Goal: Task Accomplishment & Management: Manage account settings

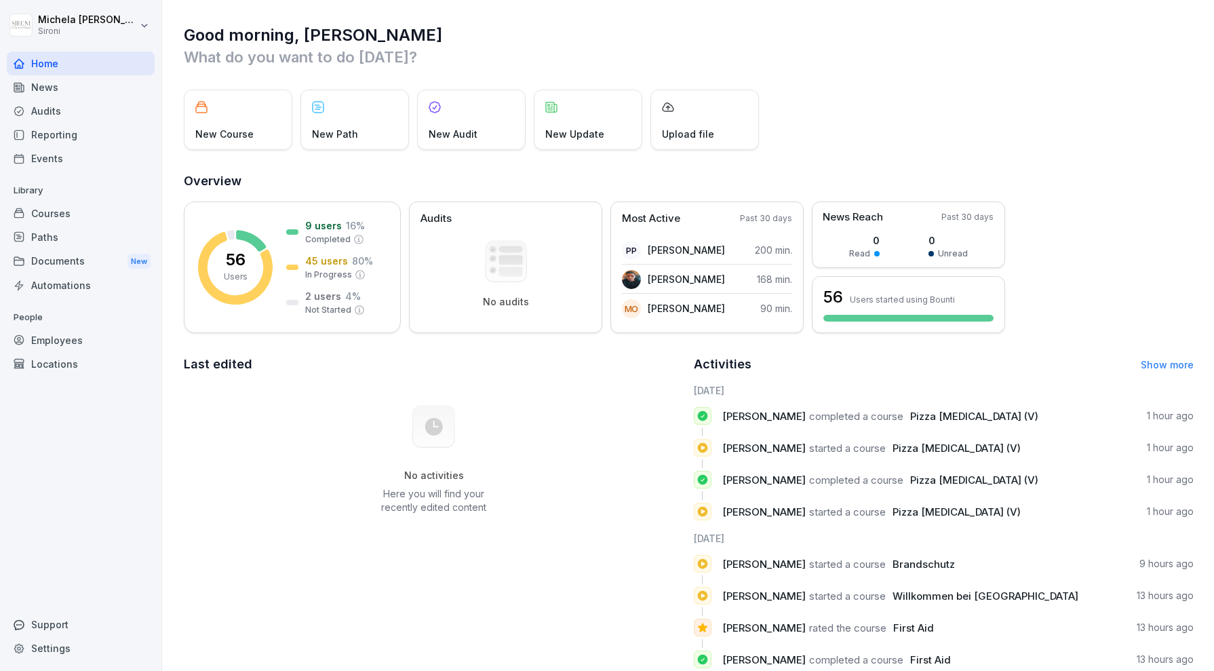
click at [63, 340] on div "Employees" at bounding box center [81, 340] width 148 height 24
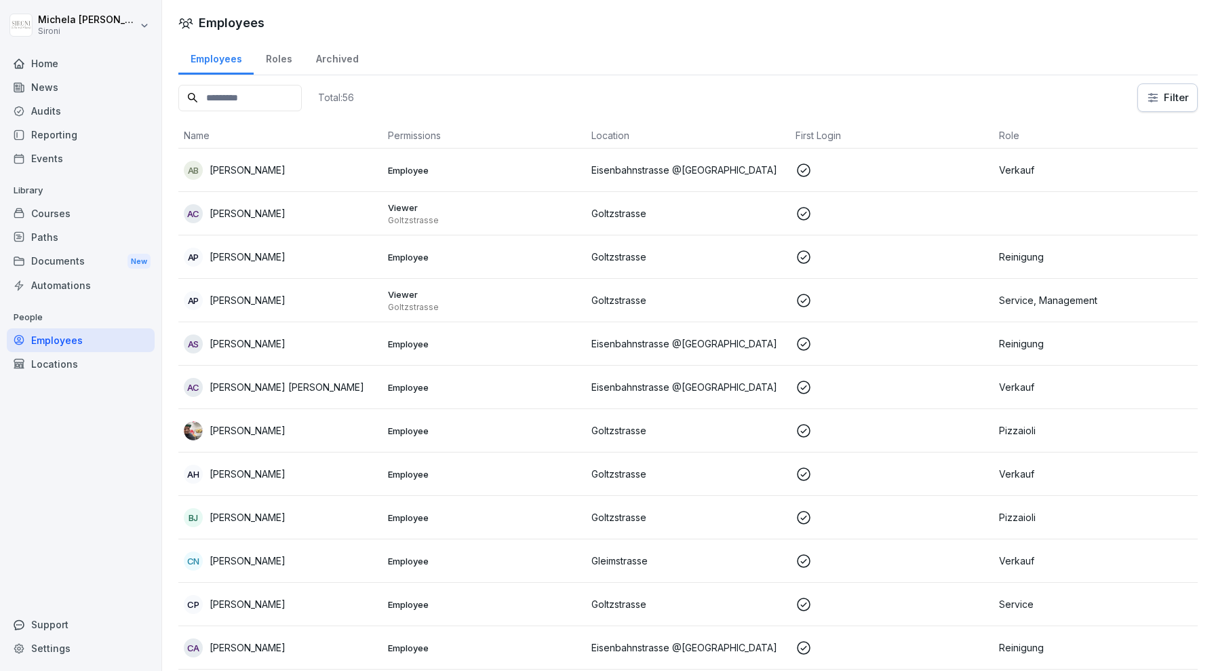
click at [231, 94] on input at bounding box center [239, 98] width 123 height 26
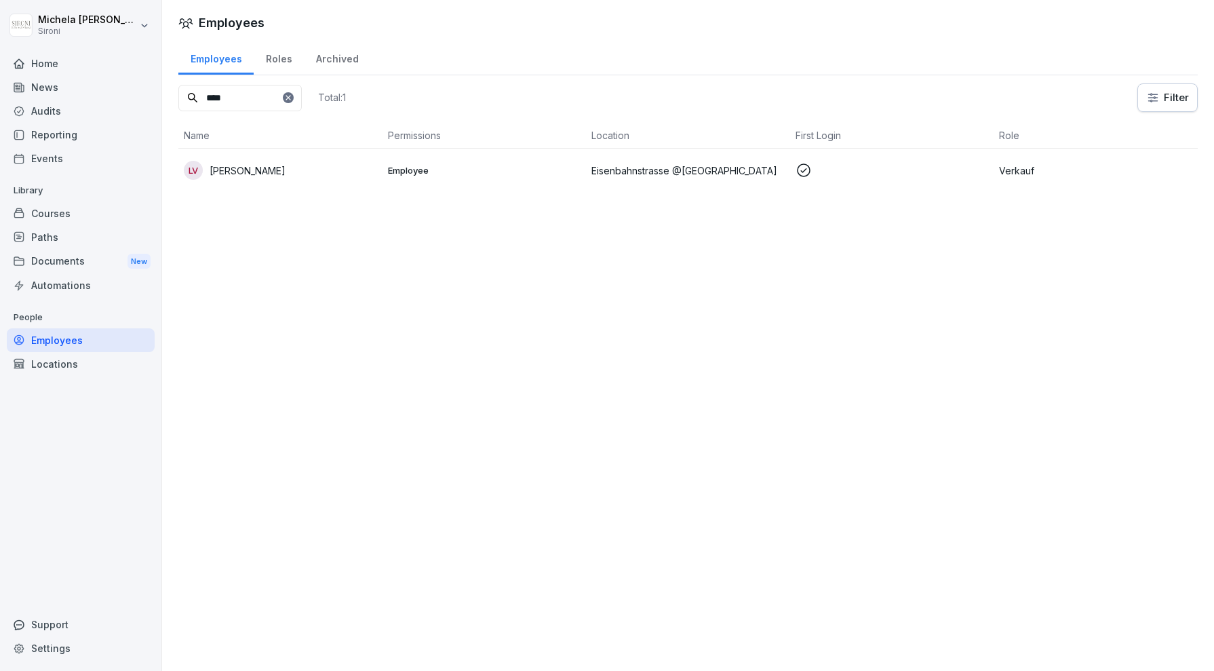
type input "****"
click at [245, 168] on p "[PERSON_NAME]" at bounding box center [248, 170] width 76 height 14
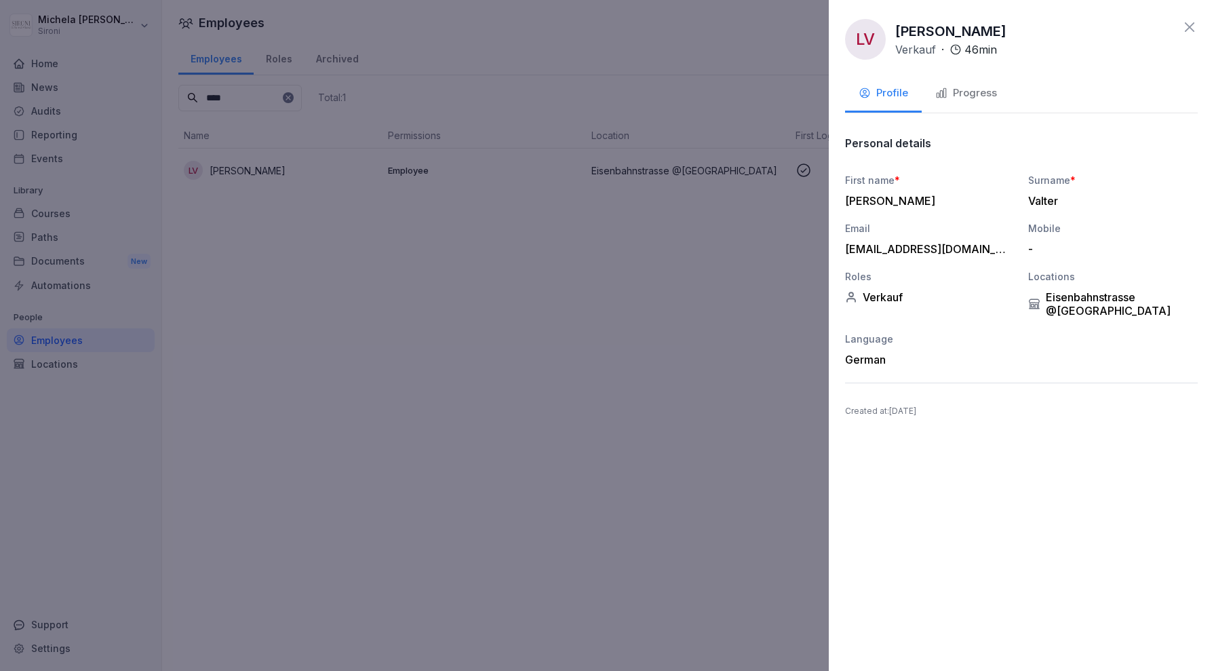
click at [970, 96] on div "Progress" at bounding box center [966, 93] width 62 height 16
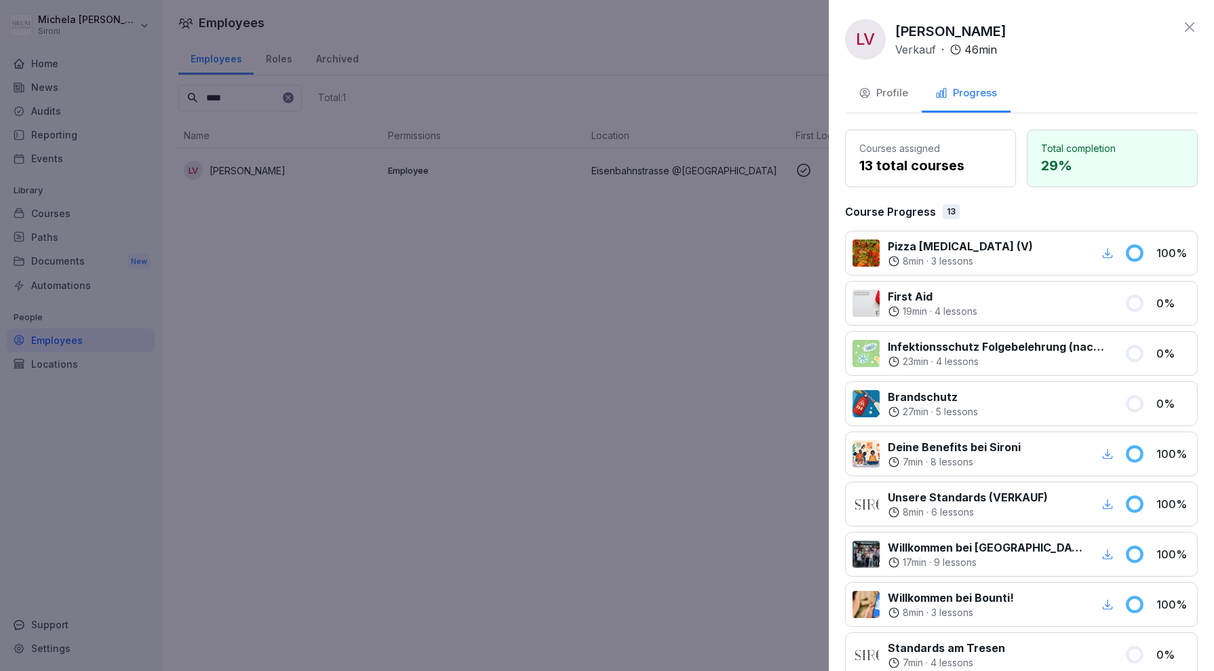
click at [1189, 27] on icon at bounding box center [1189, 26] width 9 height 9
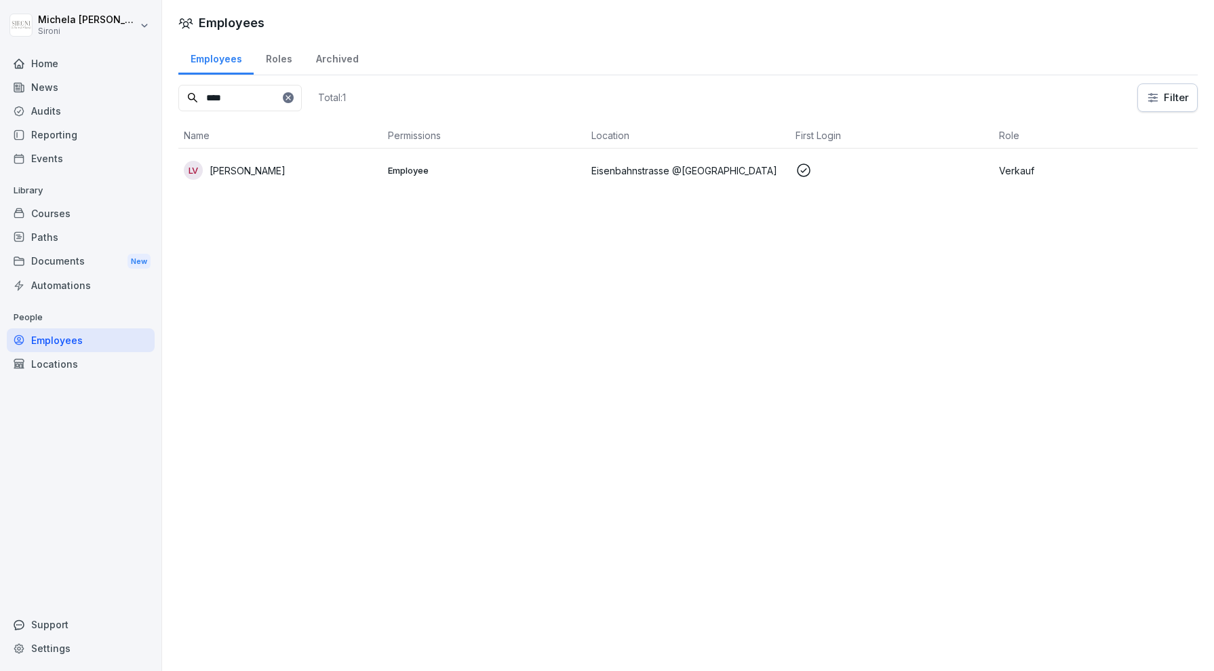
click at [64, 218] on div "Courses" at bounding box center [81, 213] width 148 height 24
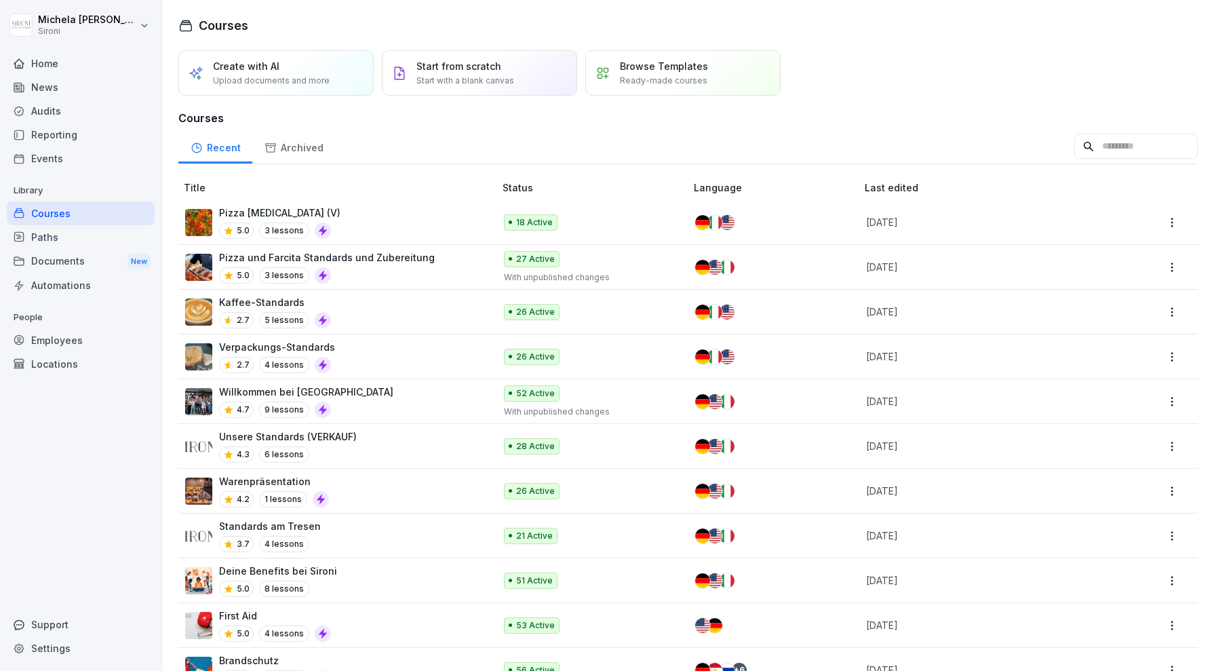
click at [368, 355] on div "Verpackungs-Standards 2.7 4 lessons" at bounding box center [333, 356] width 296 height 33
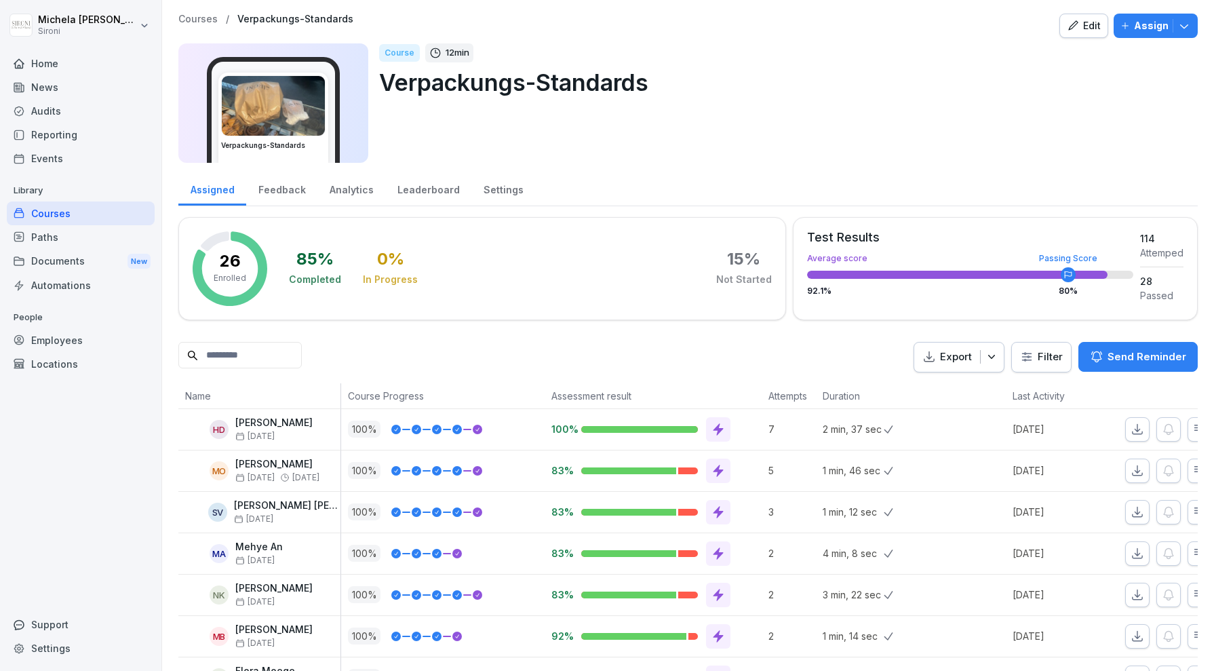
click at [201, 17] on p "Courses" at bounding box center [197, 20] width 39 height 12
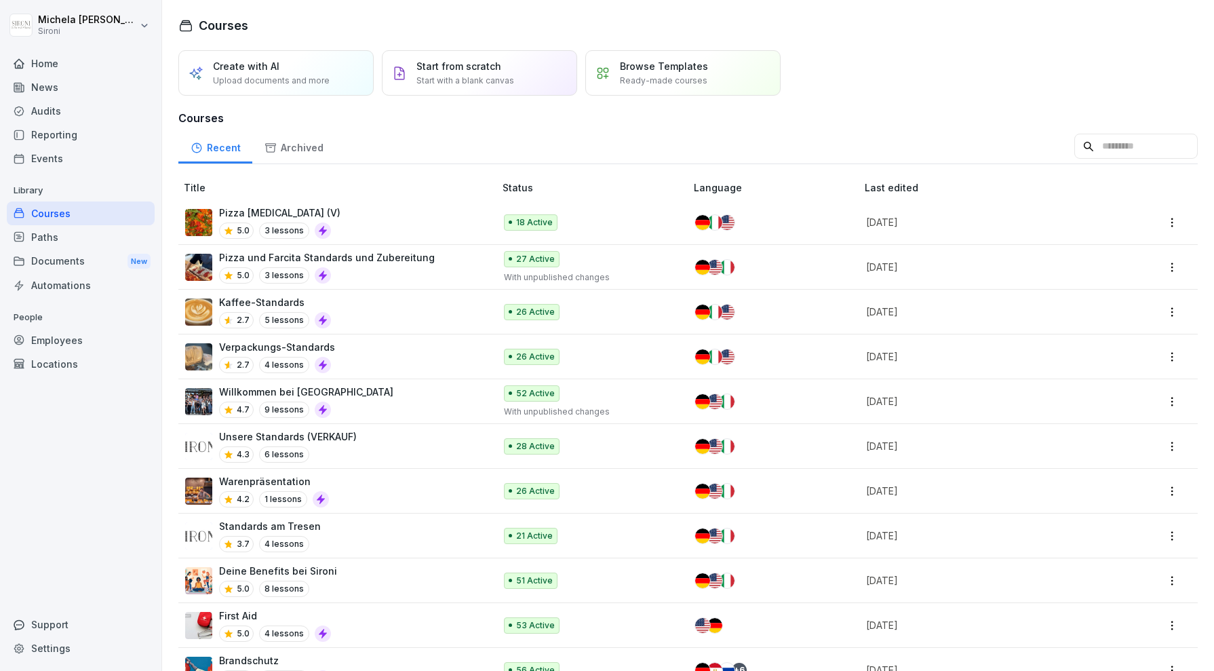
scroll to position [73, 0]
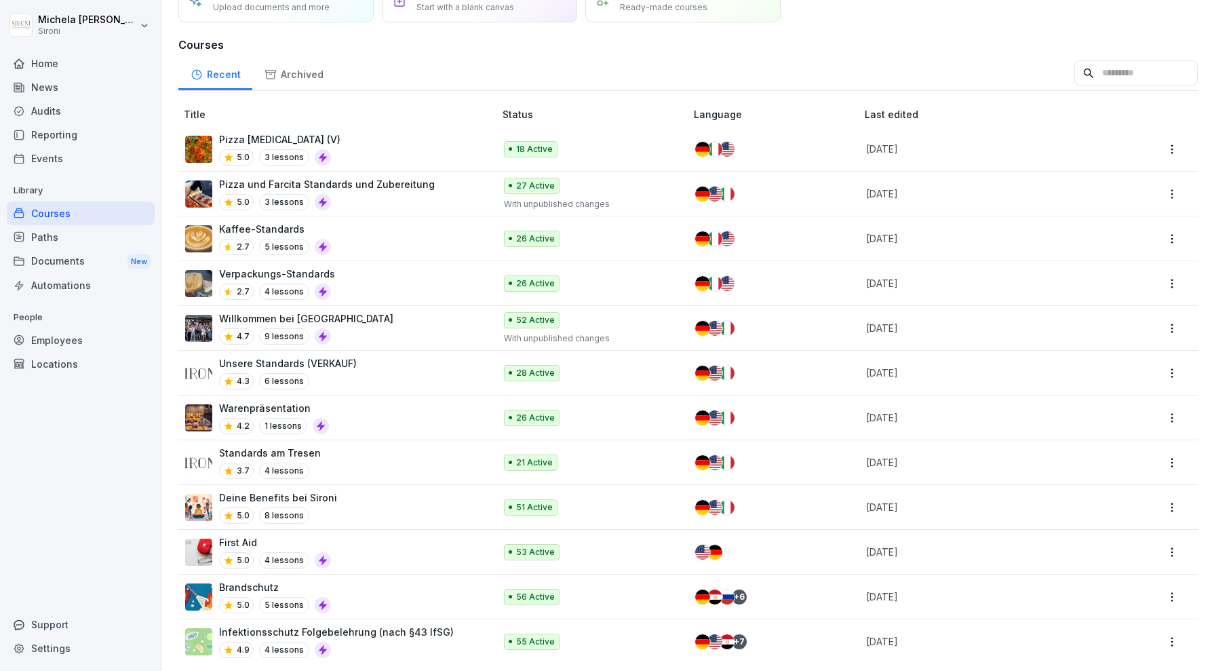
click at [368, 361] on div "Unsere Standards (VERKAUF) 4.3 6 lessons" at bounding box center [333, 372] width 296 height 33
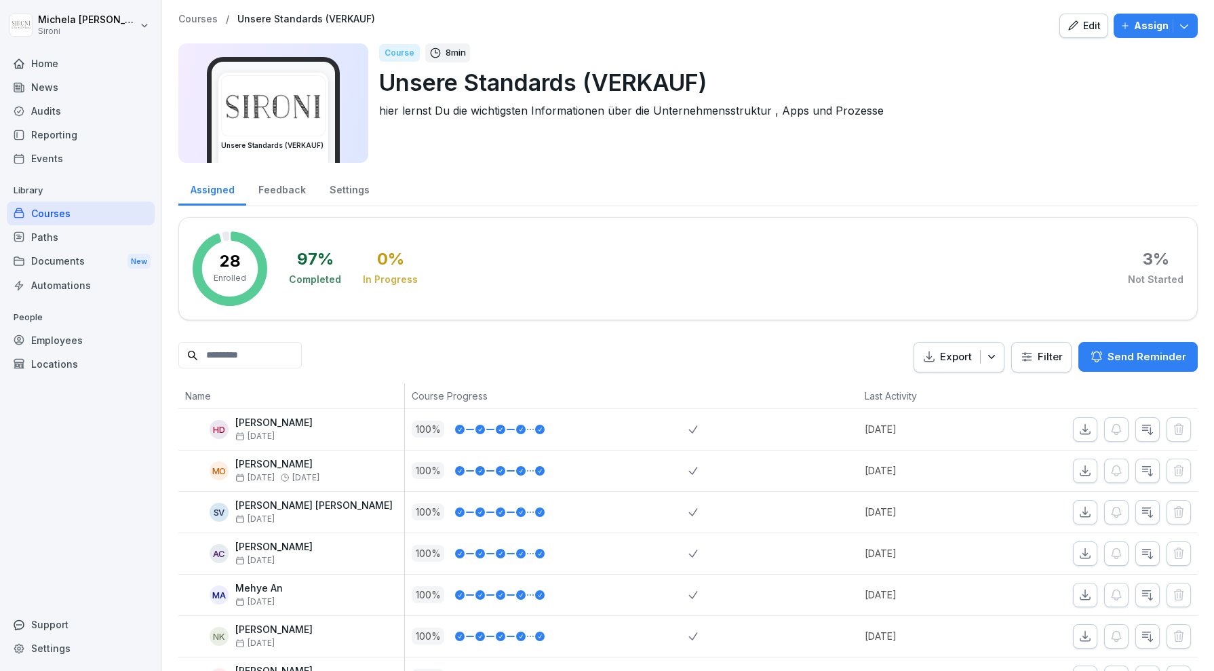
click at [1084, 30] on div "Edit" at bounding box center [1084, 25] width 34 height 15
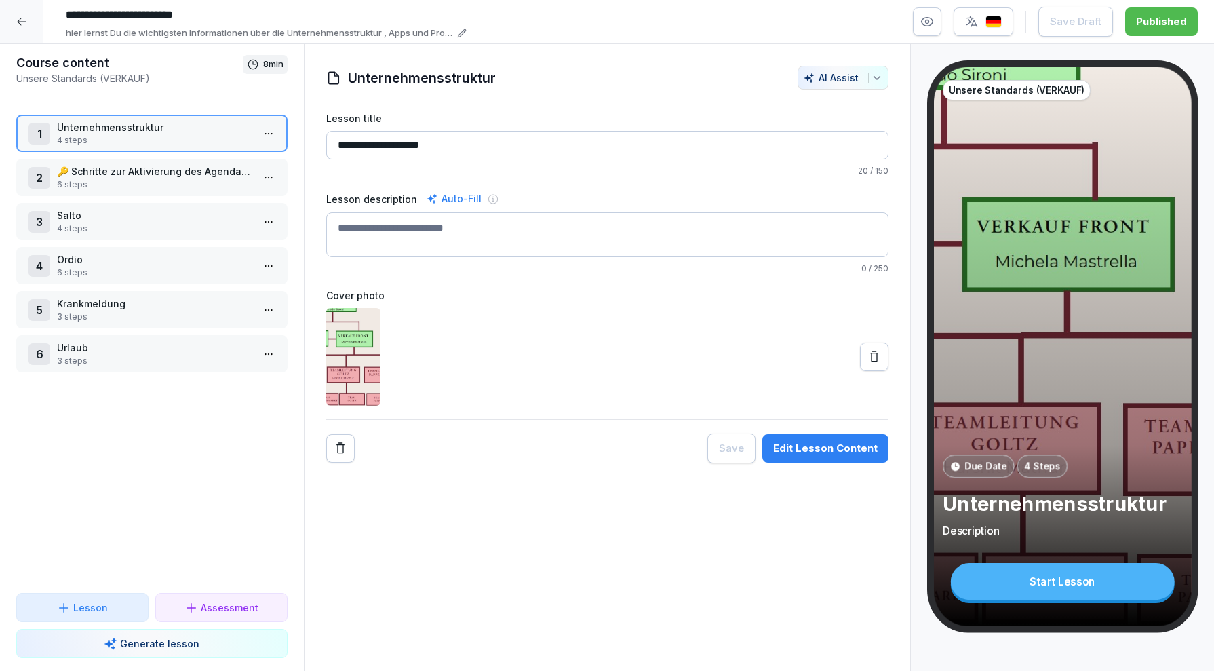
click at [148, 172] on p "🔑 Schritte zur Aktivierung des Agenda Portals" at bounding box center [154, 171] width 195 height 14
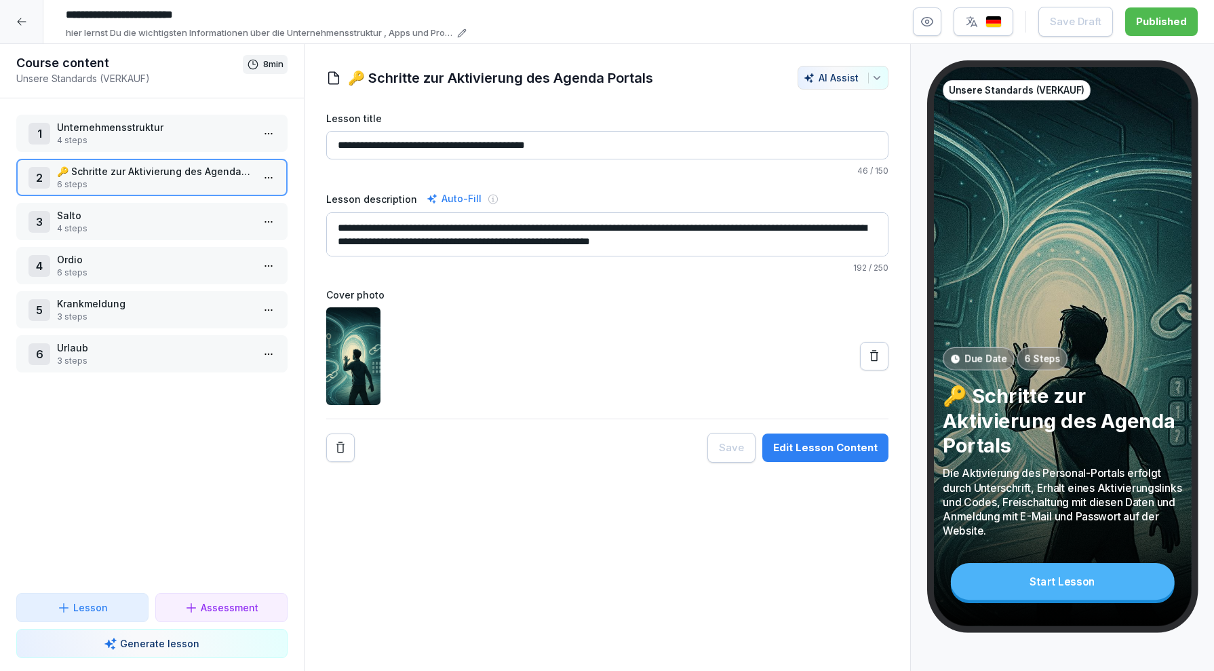
click at [24, 22] on icon at bounding box center [21, 21] width 11 height 11
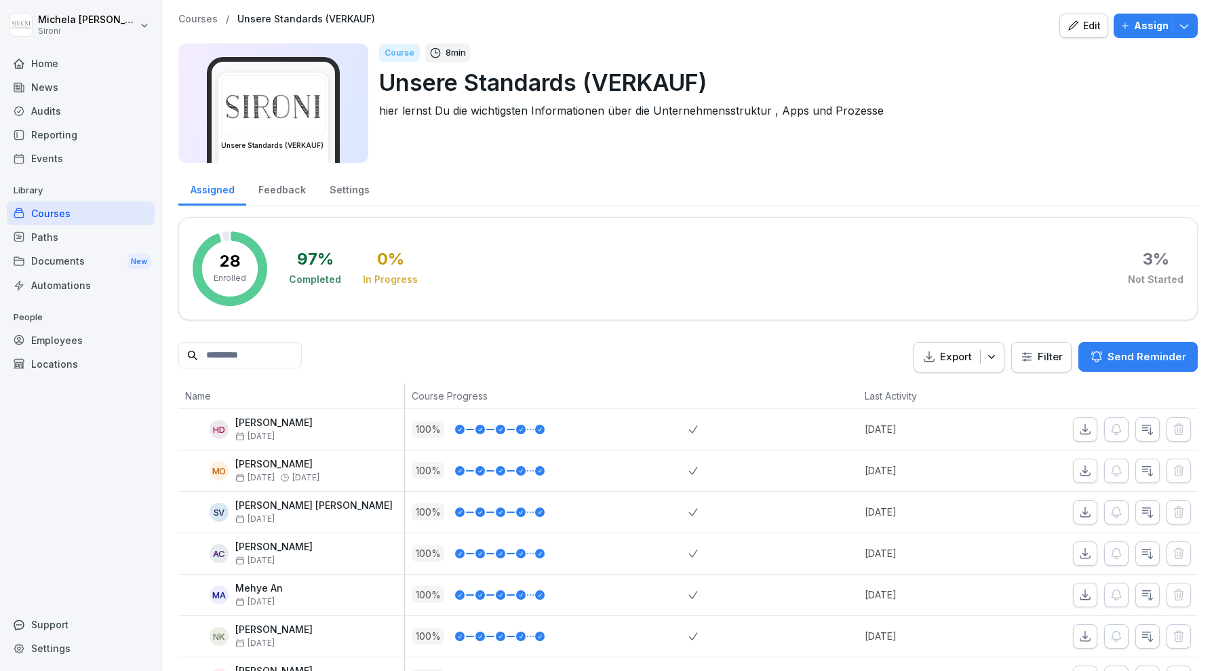
click at [199, 20] on p "Courses" at bounding box center [197, 20] width 39 height 12
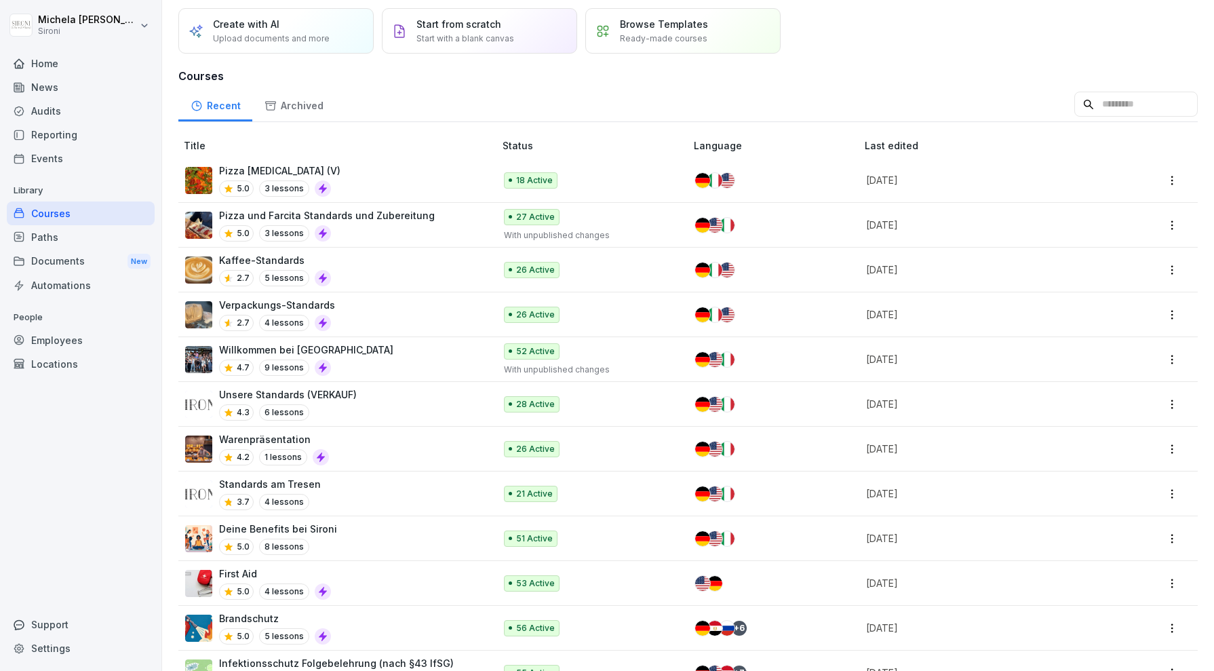
scroll to position [73, 0]
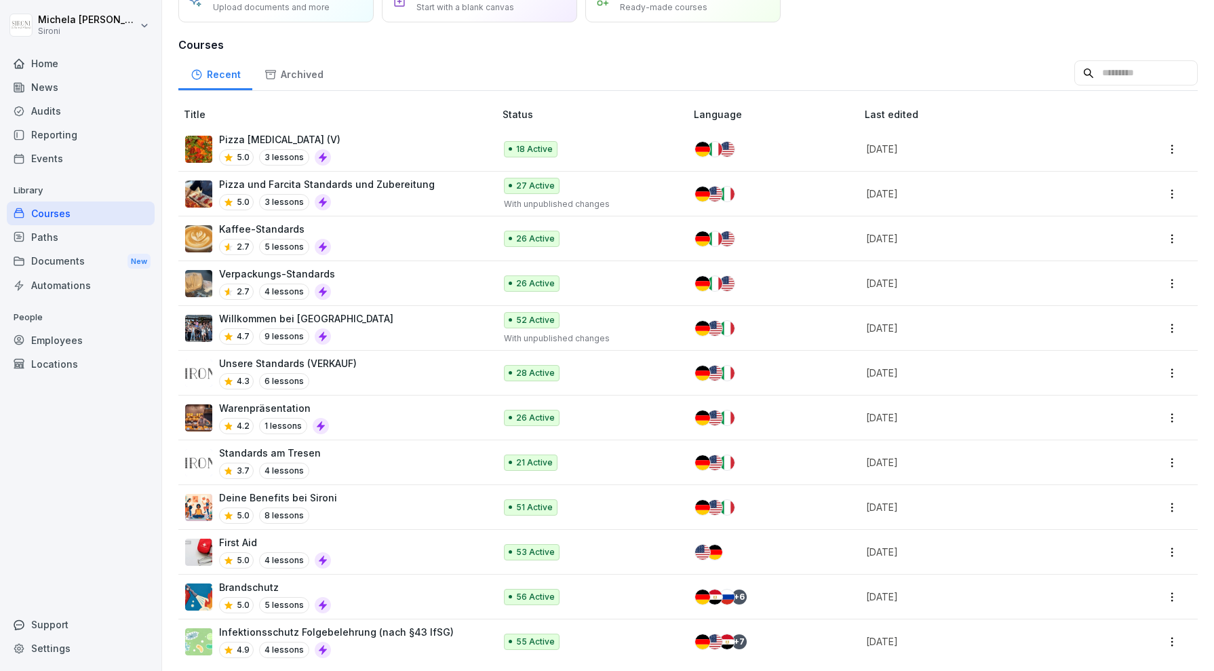
click at [345, 454] on div "Standards am Tresen 3.7 4 lessons" at bounding box center [333, 462] width 296 height 33
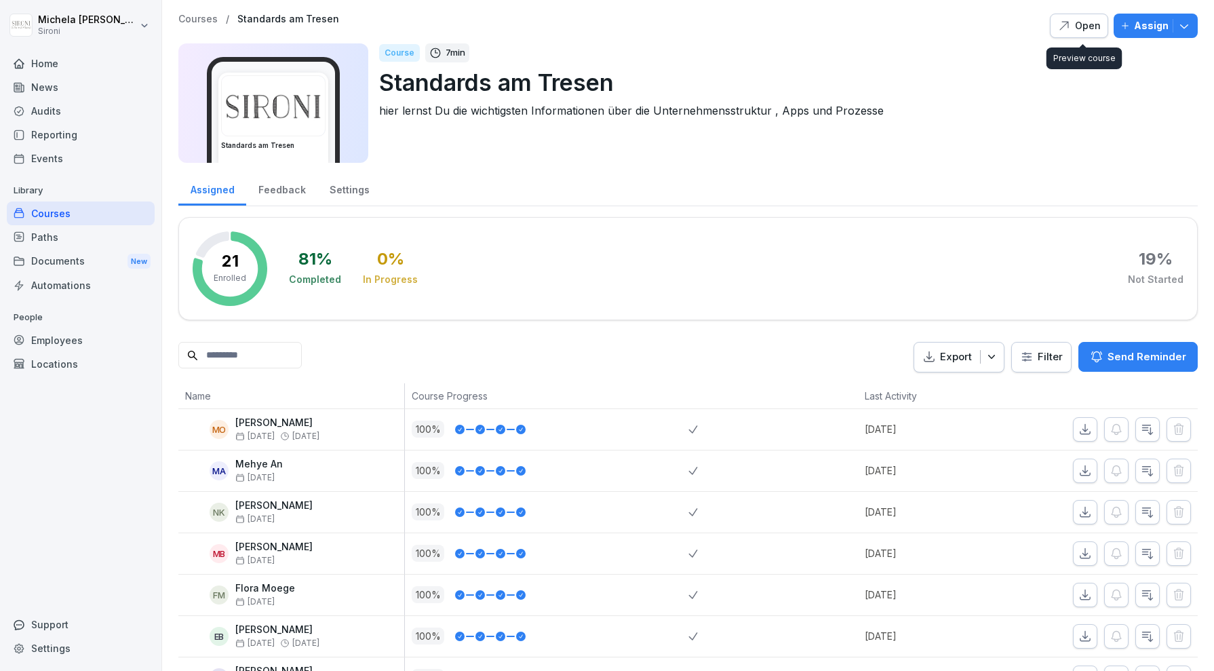
click at [1078, 26] on div "Open" at bounding box center [1078, 25] width 43 height 15
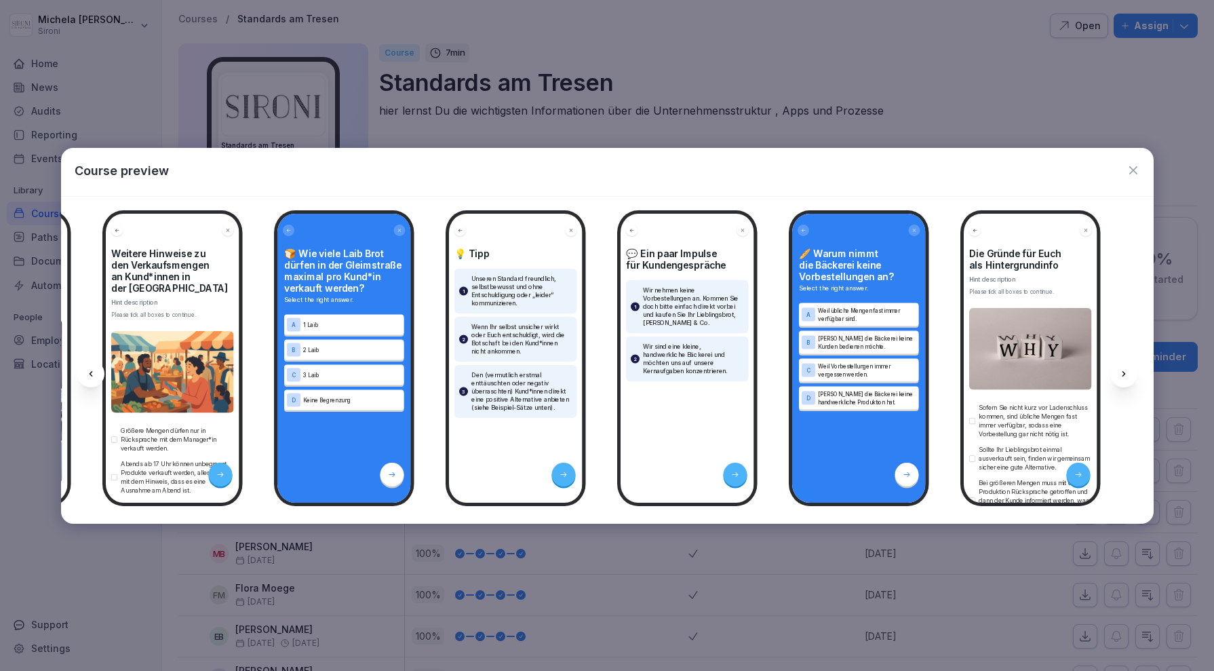
scroll to position [0, 2468]
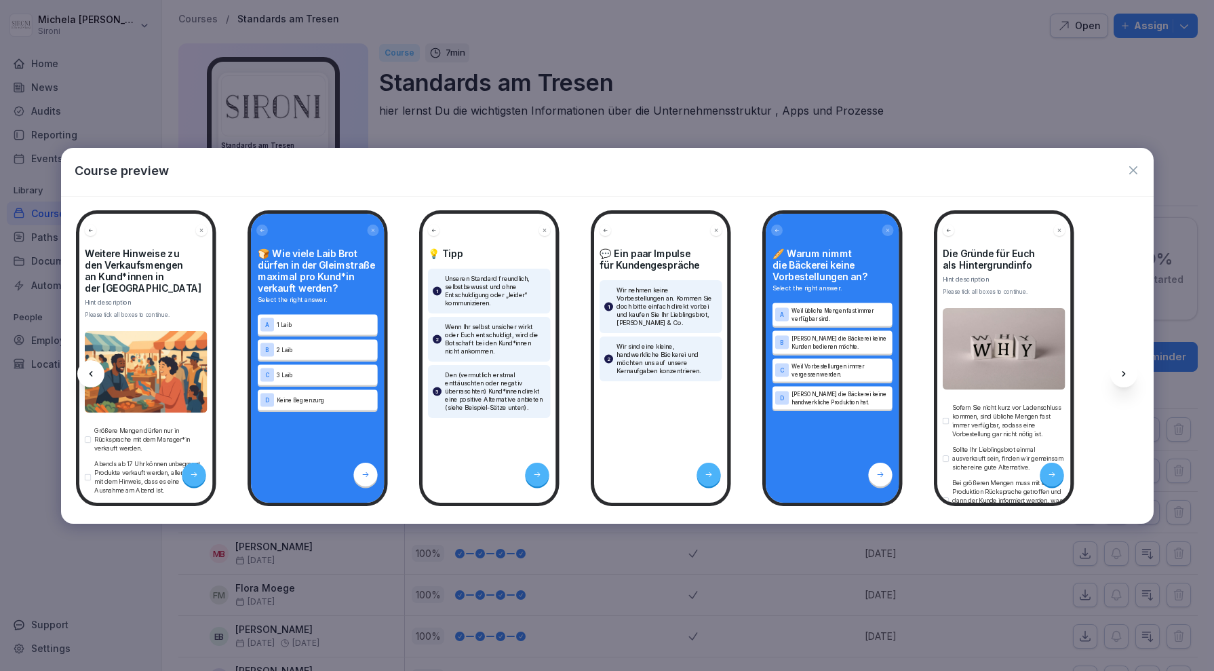
click at [1128, 171] on icon "button" at bounding box center [1133, 170] width 14 height 14
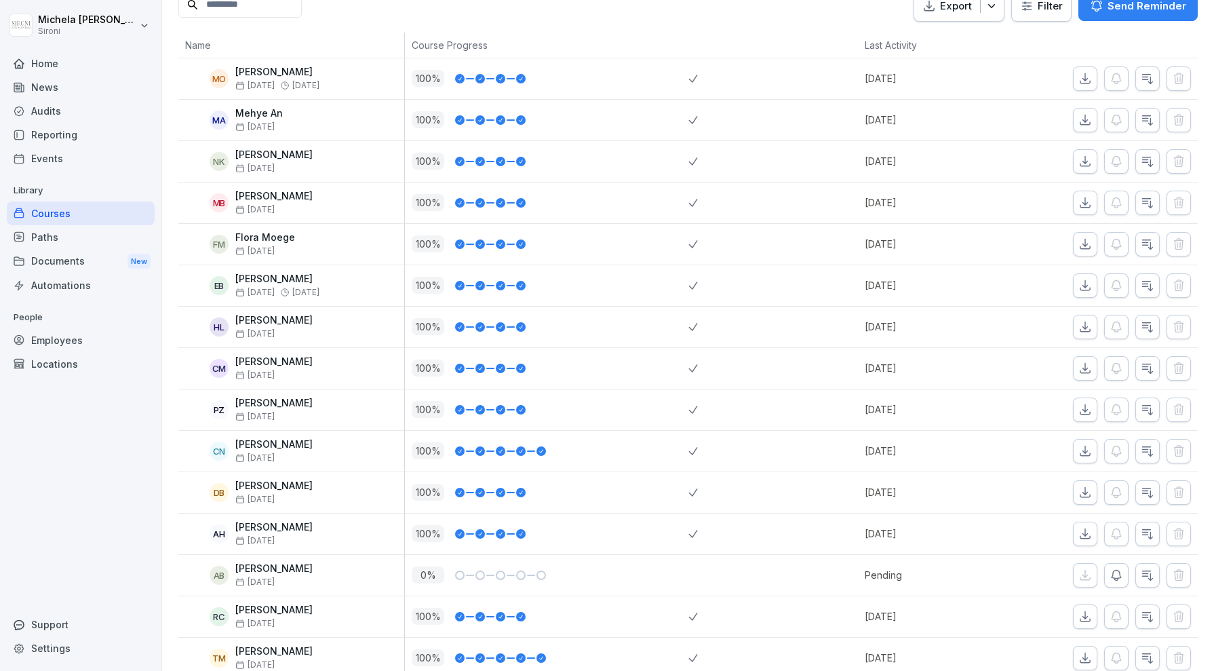
scroll to position [0, 0]
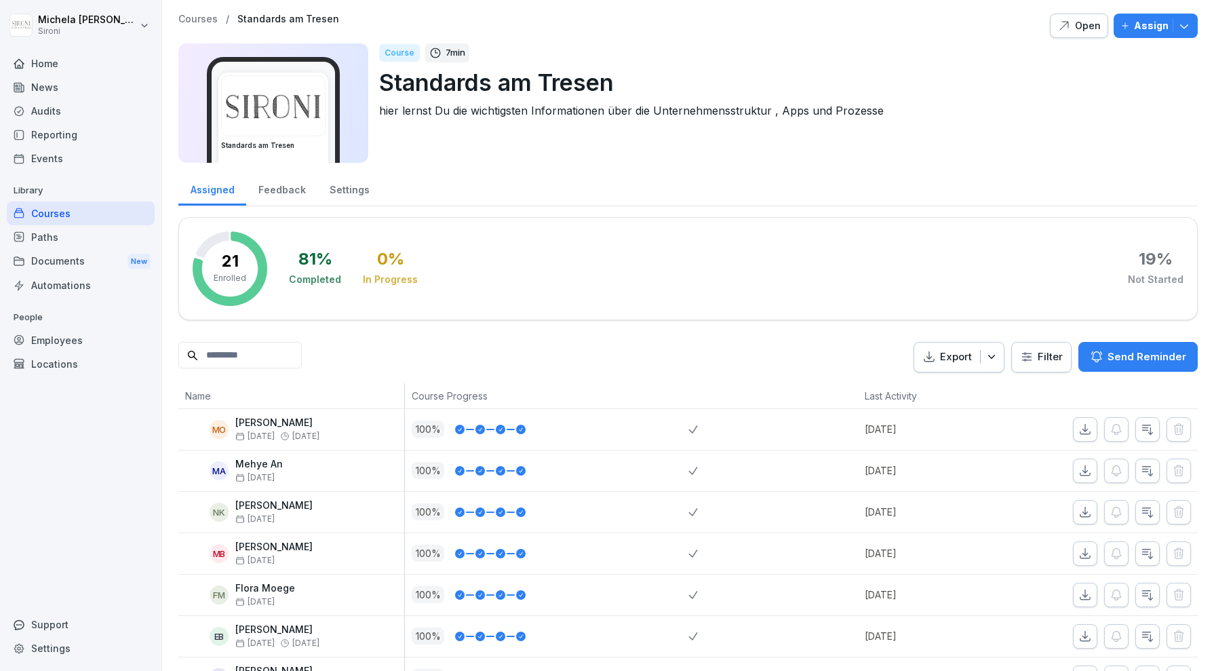
click at [198, 20] on p "Courses" at bounding box center [197, 20] width 39 height 12
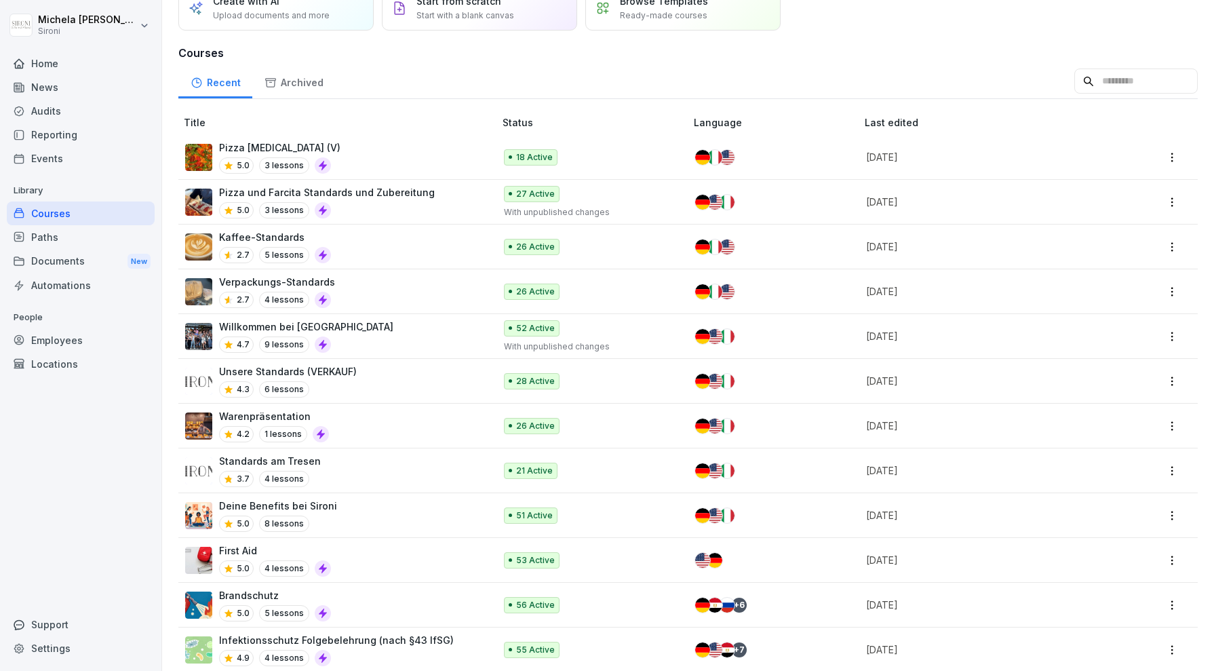
scroll to position [73, 0]
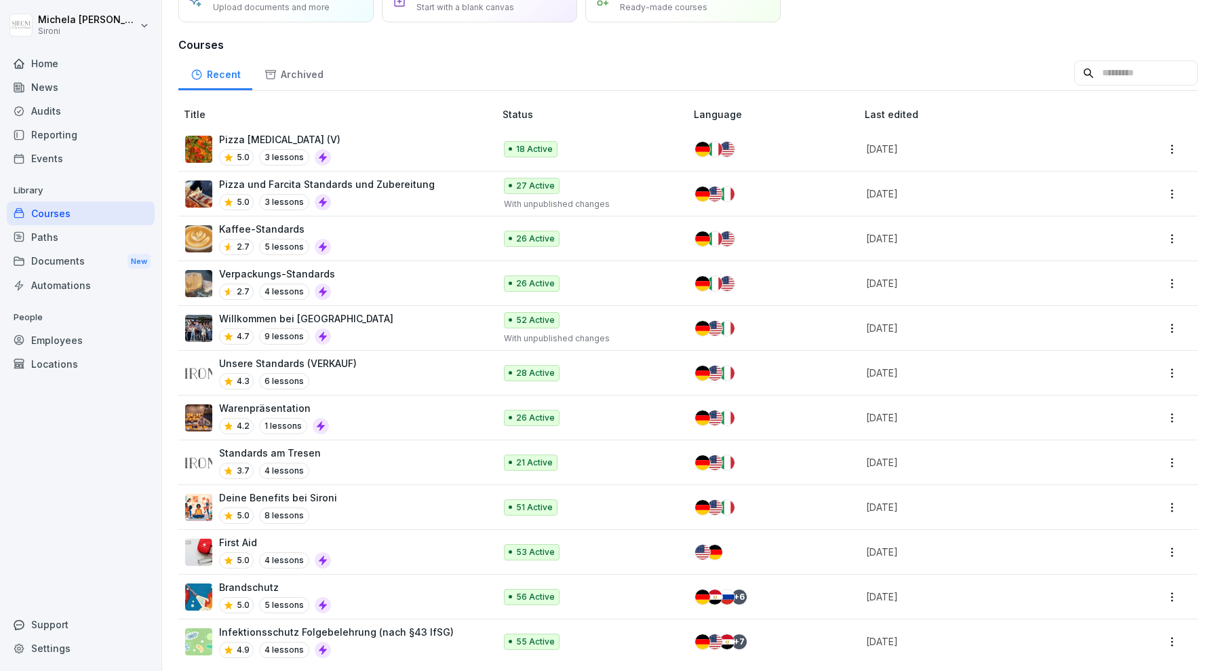
click at [417, 632] on p "Infektionsschutz Folgebelehrung (nach §43 IfSG)" at bounding box center [336, 632] width 235 height 14
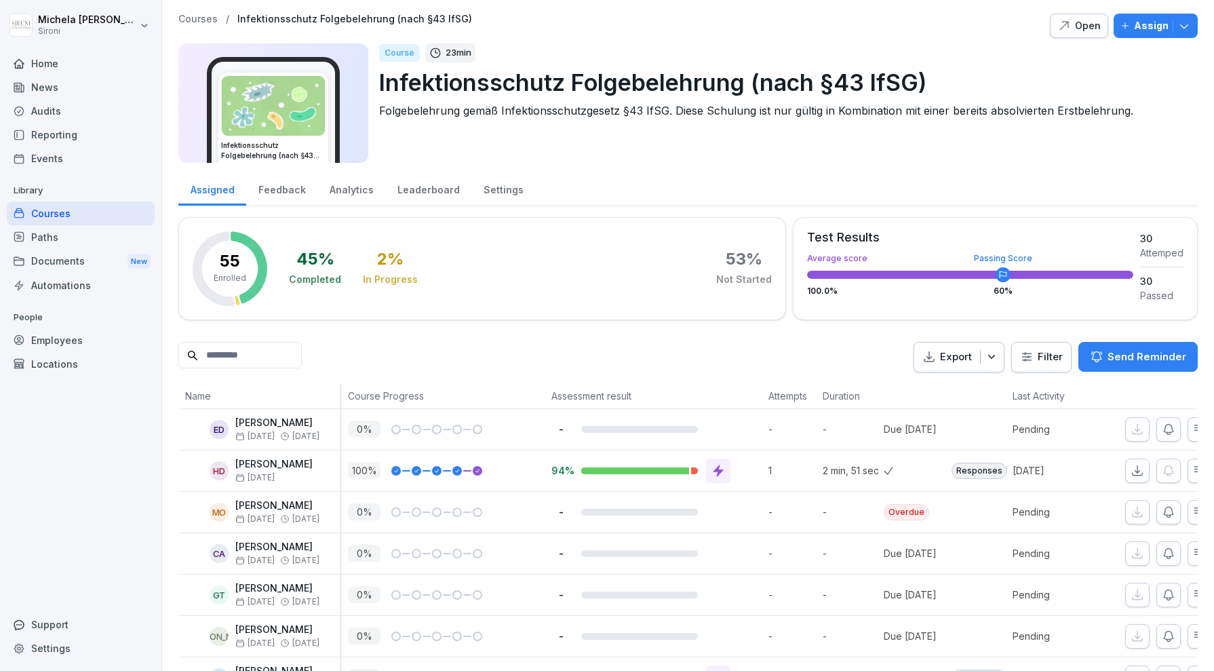
click at [1077, 22] on div "Open" at bounding box center [1078, 25] width 43 height 15
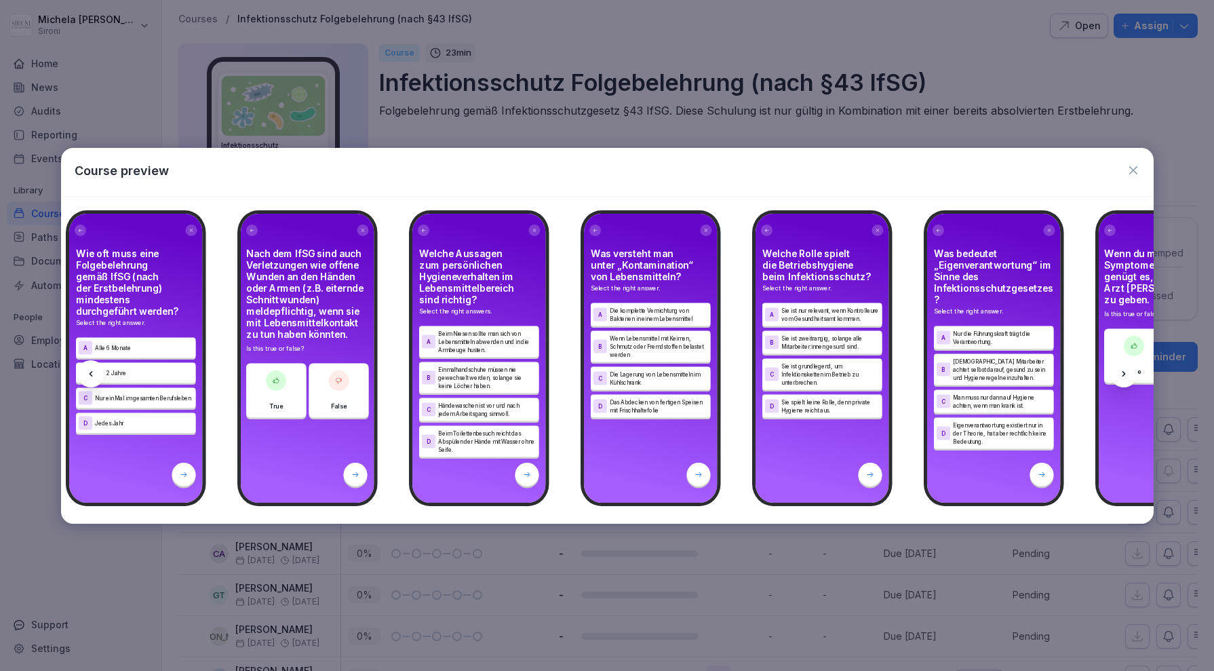
scroll to position [0, 10189]
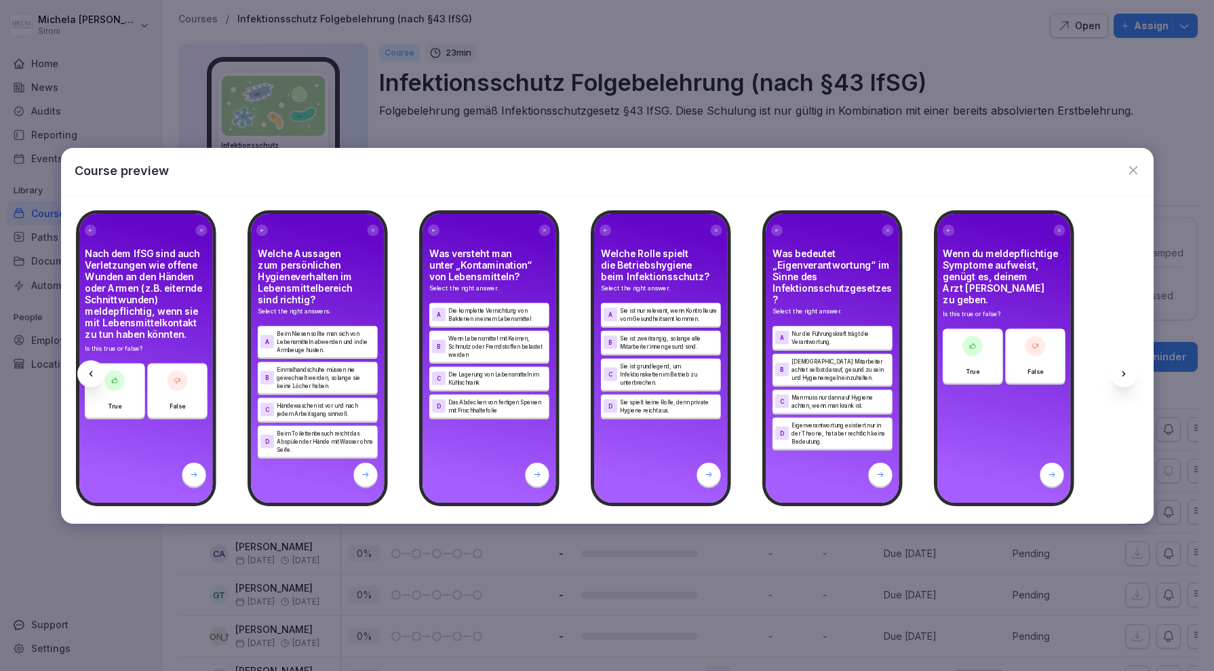
click at [1131, 173] on icon "button" at bounding box center [1133, 170] width 14 height 14
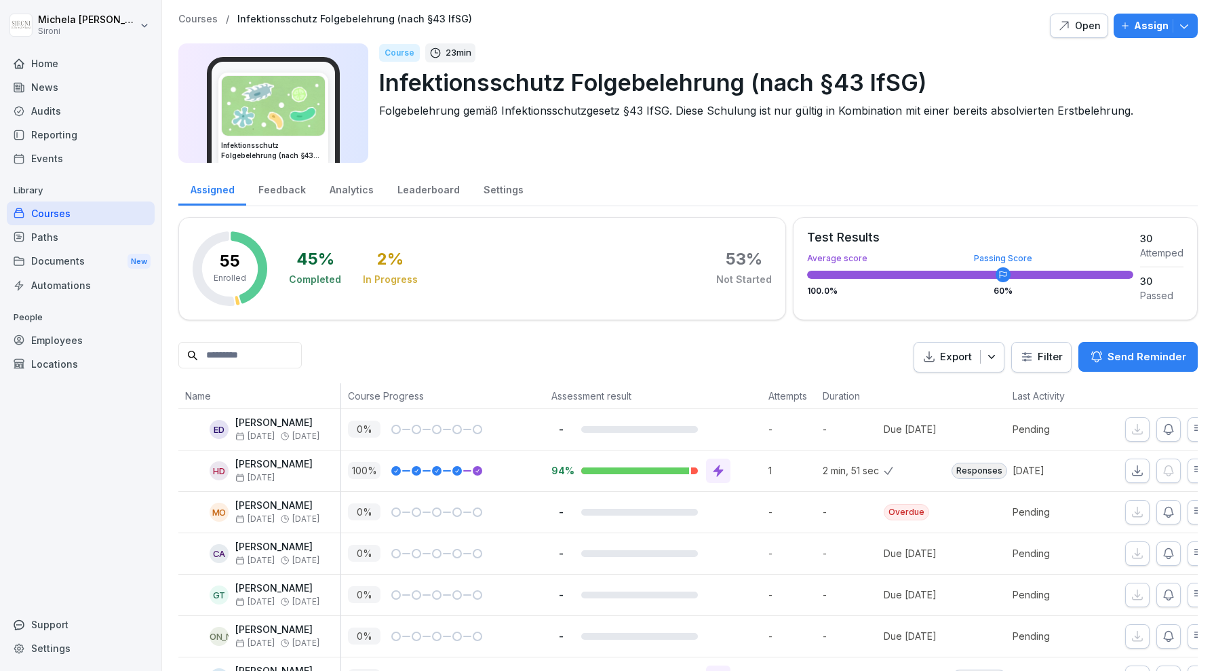
click at [199, 18] on p "Courses" at bounding box center [197, 20] width 39 height 12
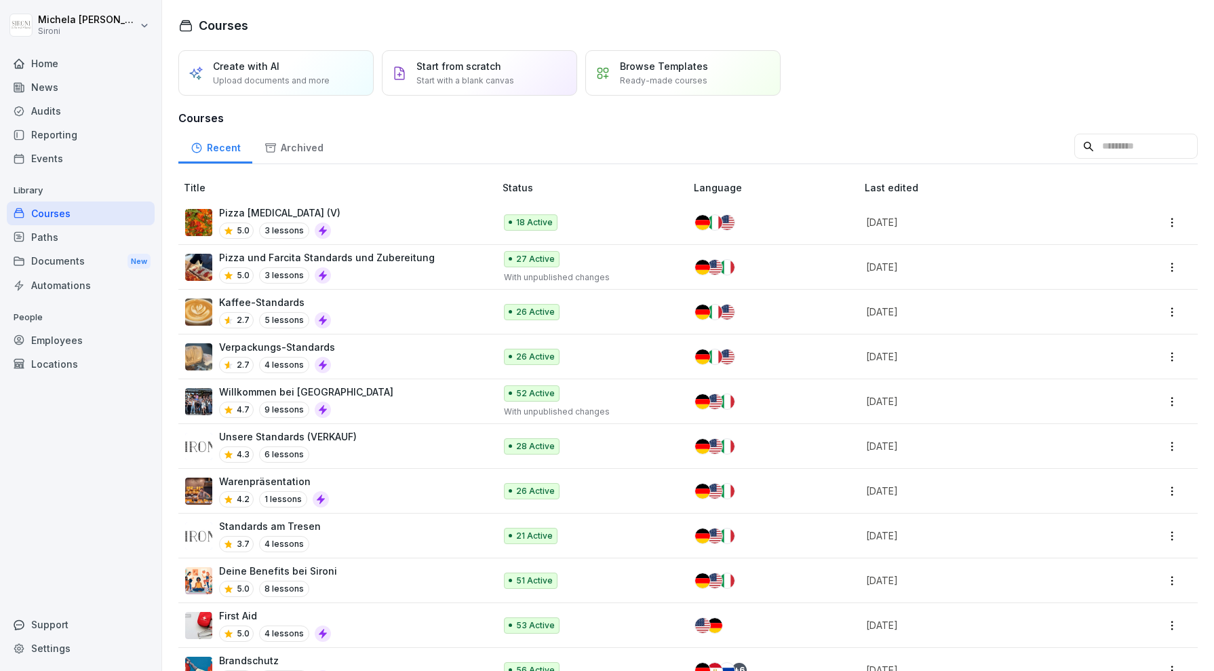
click at [364, 396] on div "Willkommen bei Sironi 4.7 9 lessons" at bounding box center [333, 400] width 296 height 33
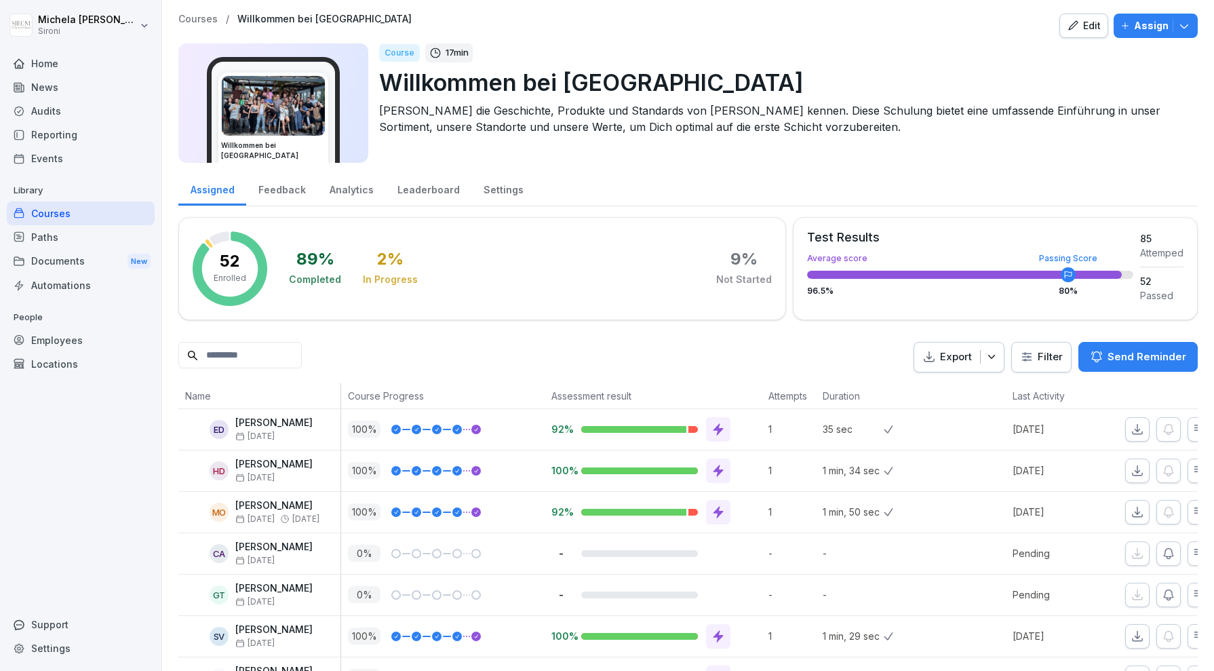
click at [1079, 29] on icon "button" at bounding box center [1073, 26] width 12 height 12
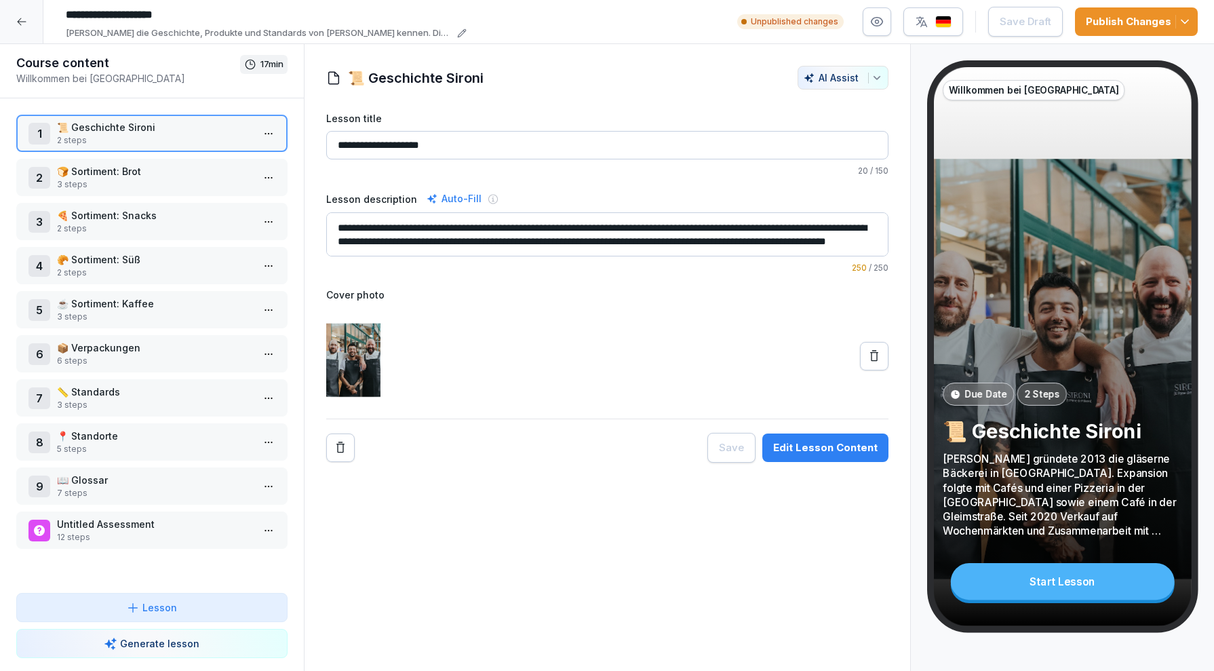
click at [142, 396] on p "📏 Standards" at bounding box center [154, 391] width 195 height 14
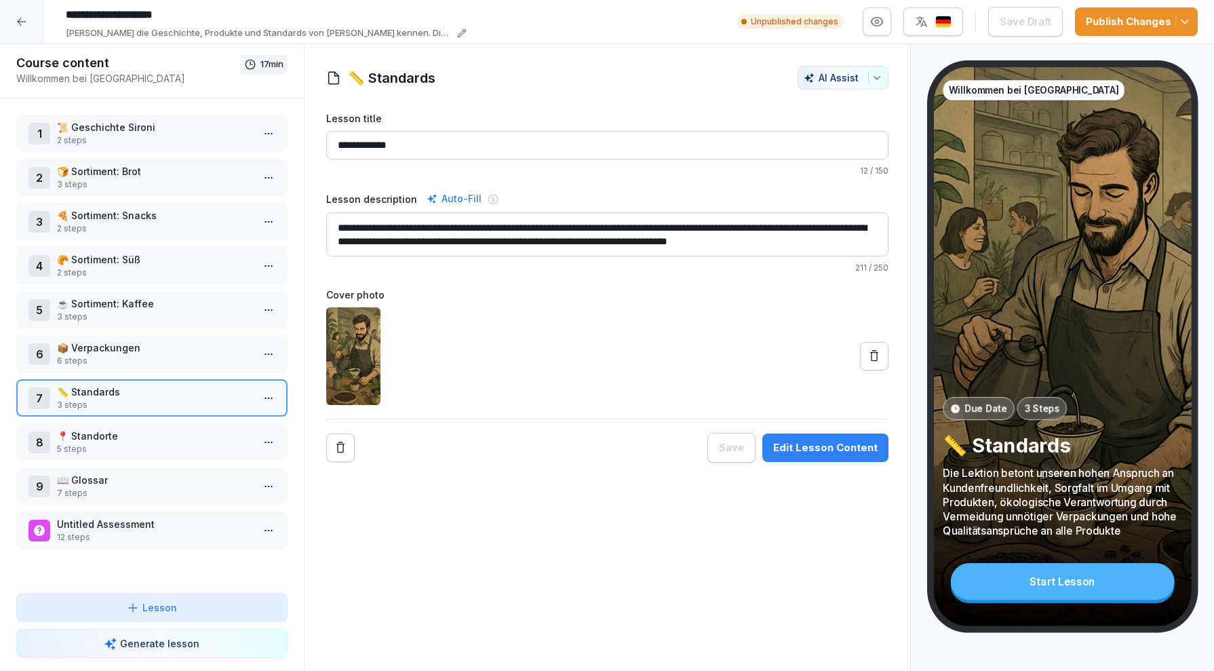
click at [878, 24] on icon "button" at bounding box center [877, 22] width 14 height 14
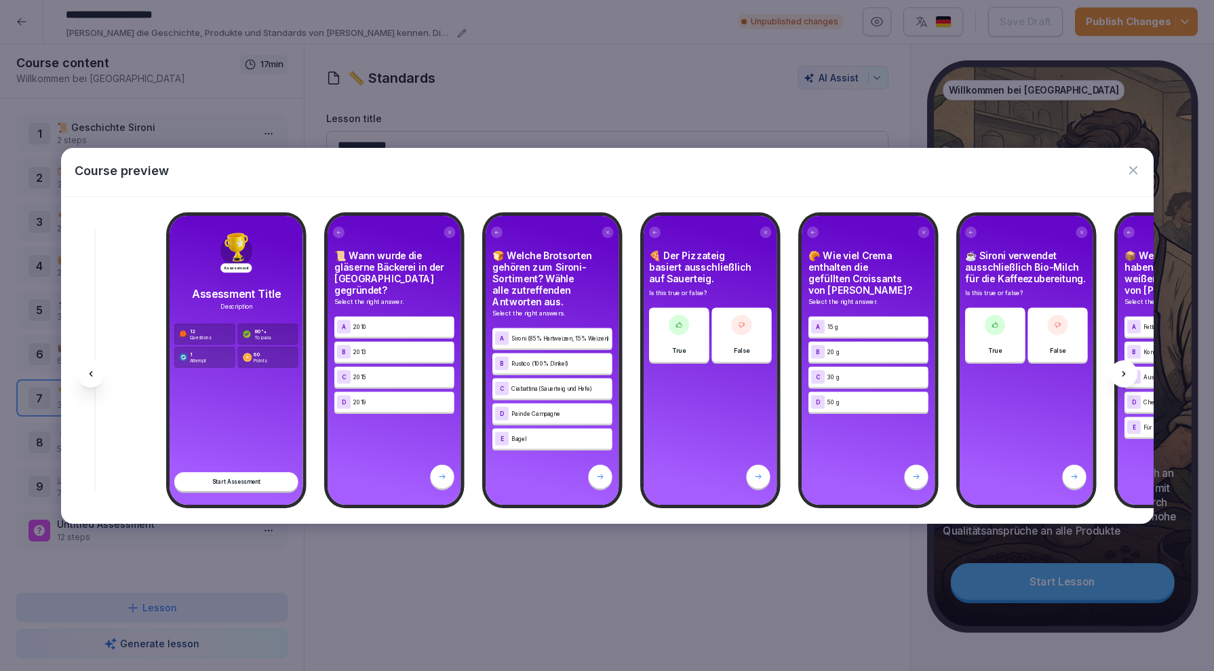
scroll to position [0, 7660]
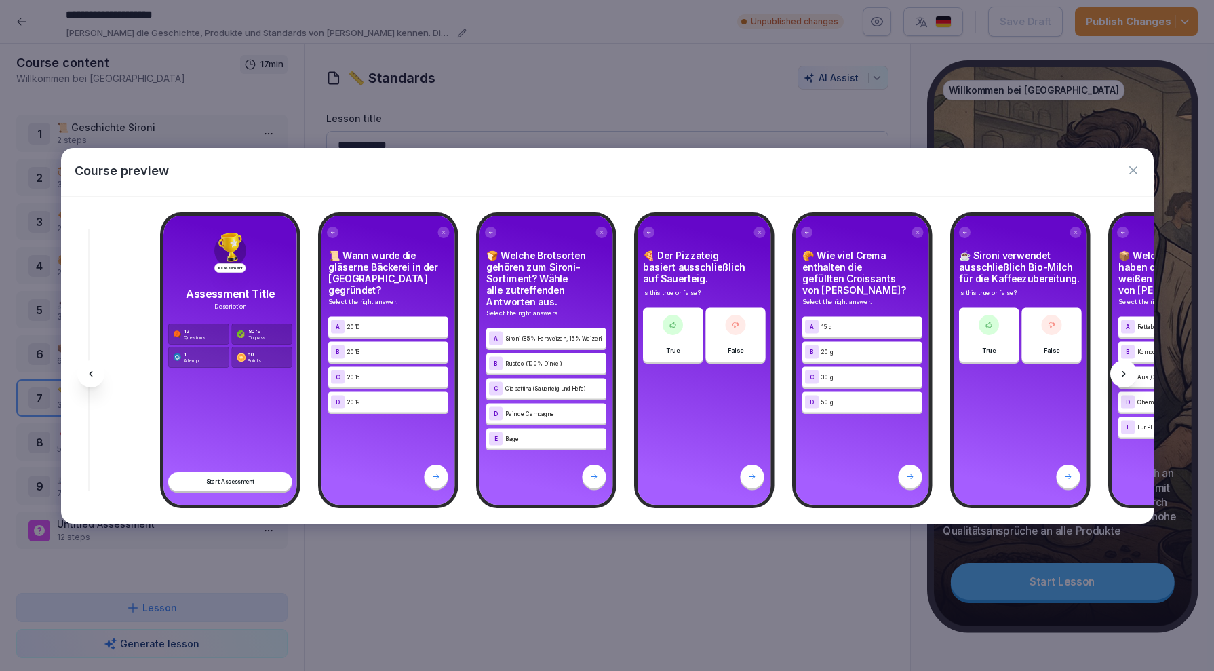
click at [1127, 174] on icon "button" at bounding box center [1133, 170] width 14 height 14
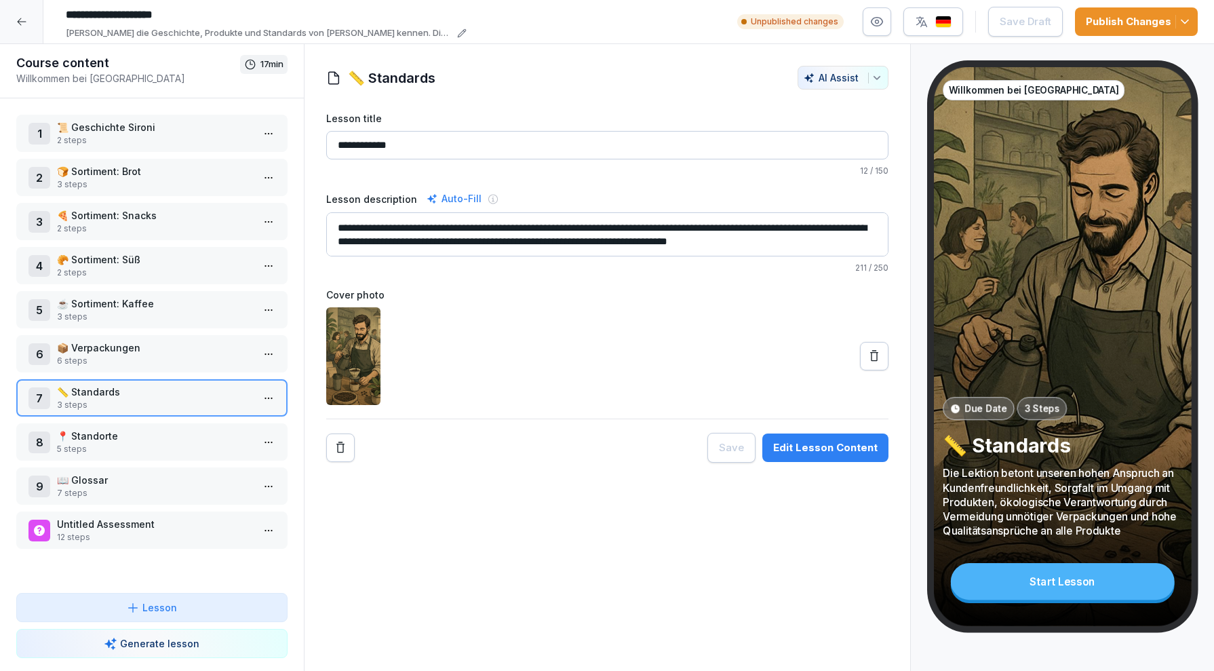
click at [519, 83] on div at bounding box center [616, 78] width 349 height 24
click at [19, 23] on icon at bounding box center [21, 21] width 11 height 11
